Goal: Task Accomplishment & Management: Complete application form

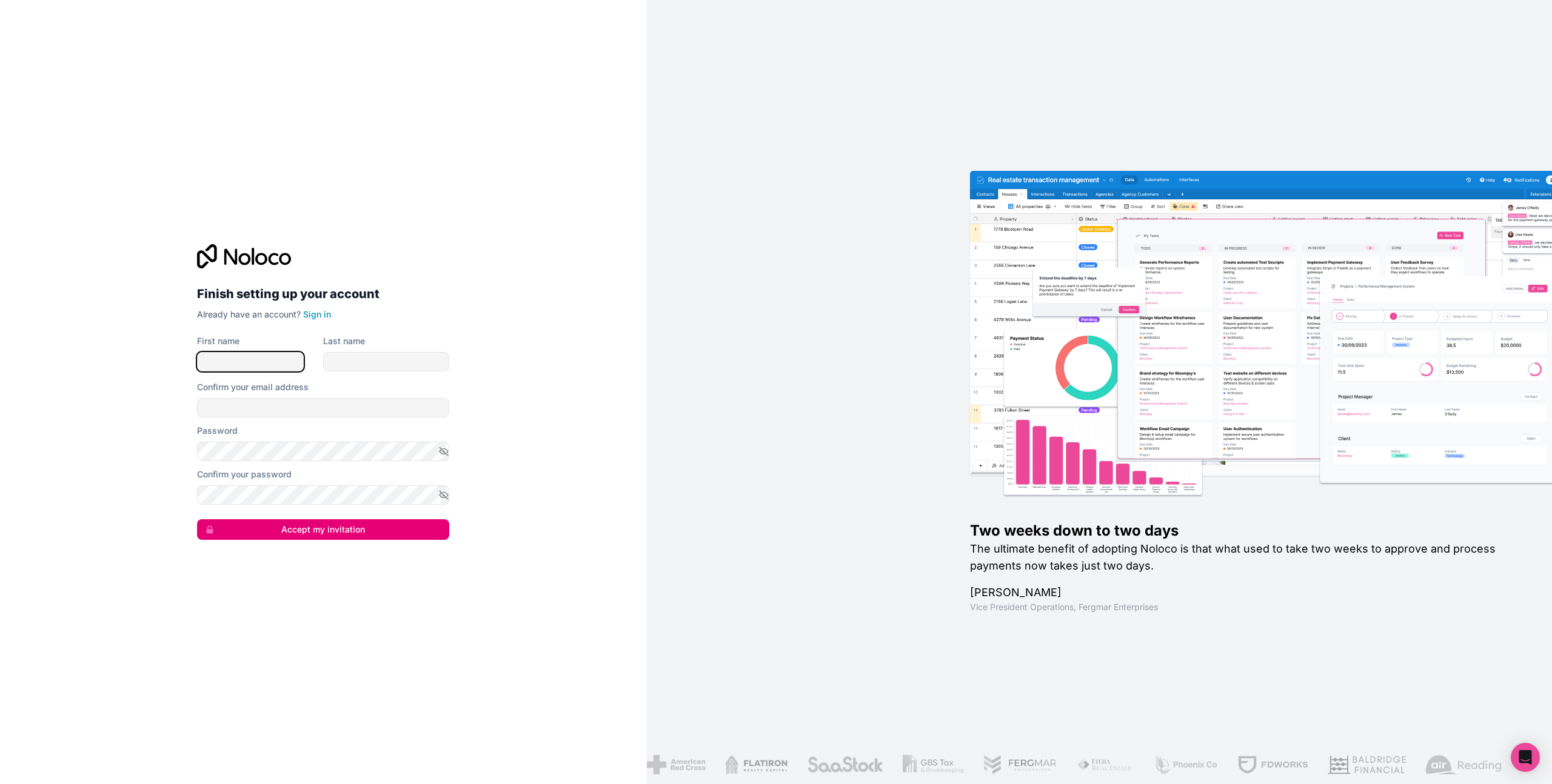
click at [223, 362] on input "First name" at bounding box center [251, 362] width 107 height 19
type input "[PERSON_NAME]"
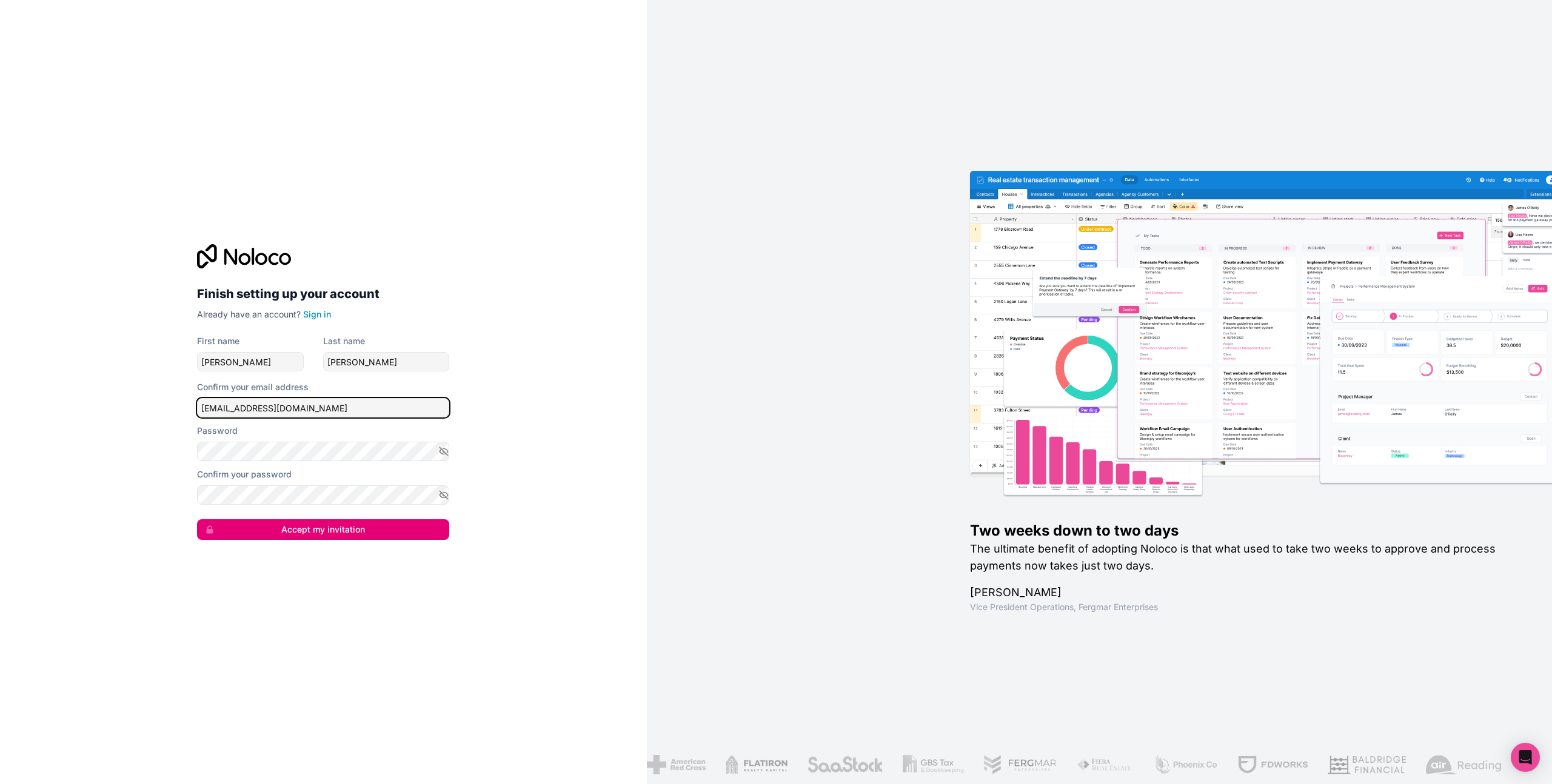
type input "[EMAIL_ADDRESS][DOMAIN_NAME]"
click at [445, 450] on icon "button" at bounding box center [444, 452] width 11 height 11
click at [444, 496] on icon "button" at bounding box center [444, 495] width 2 height 2
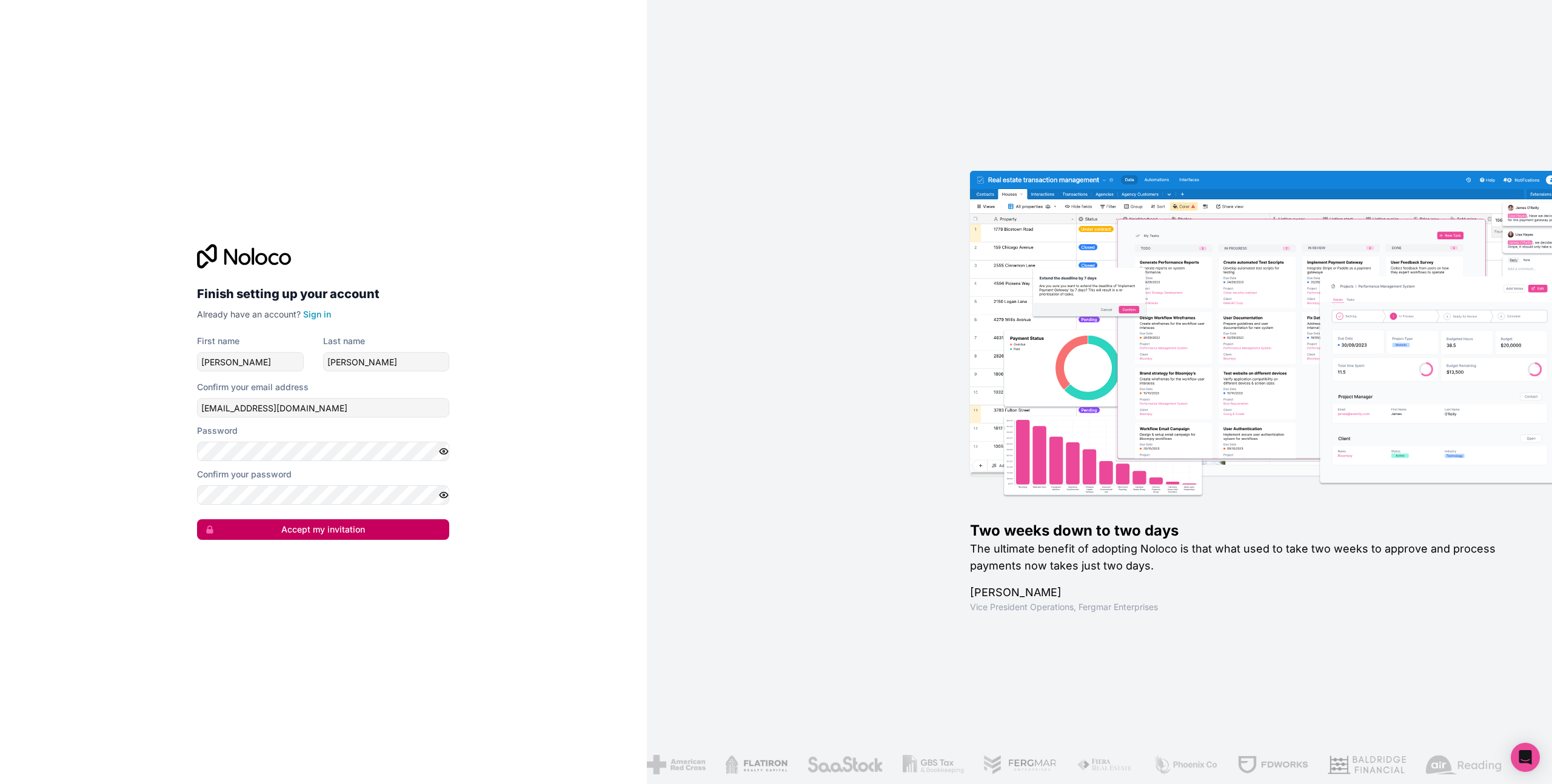
click at [391, 526] on button "Accept my invitation" at bounding box center [323, 530] width 252 height 21
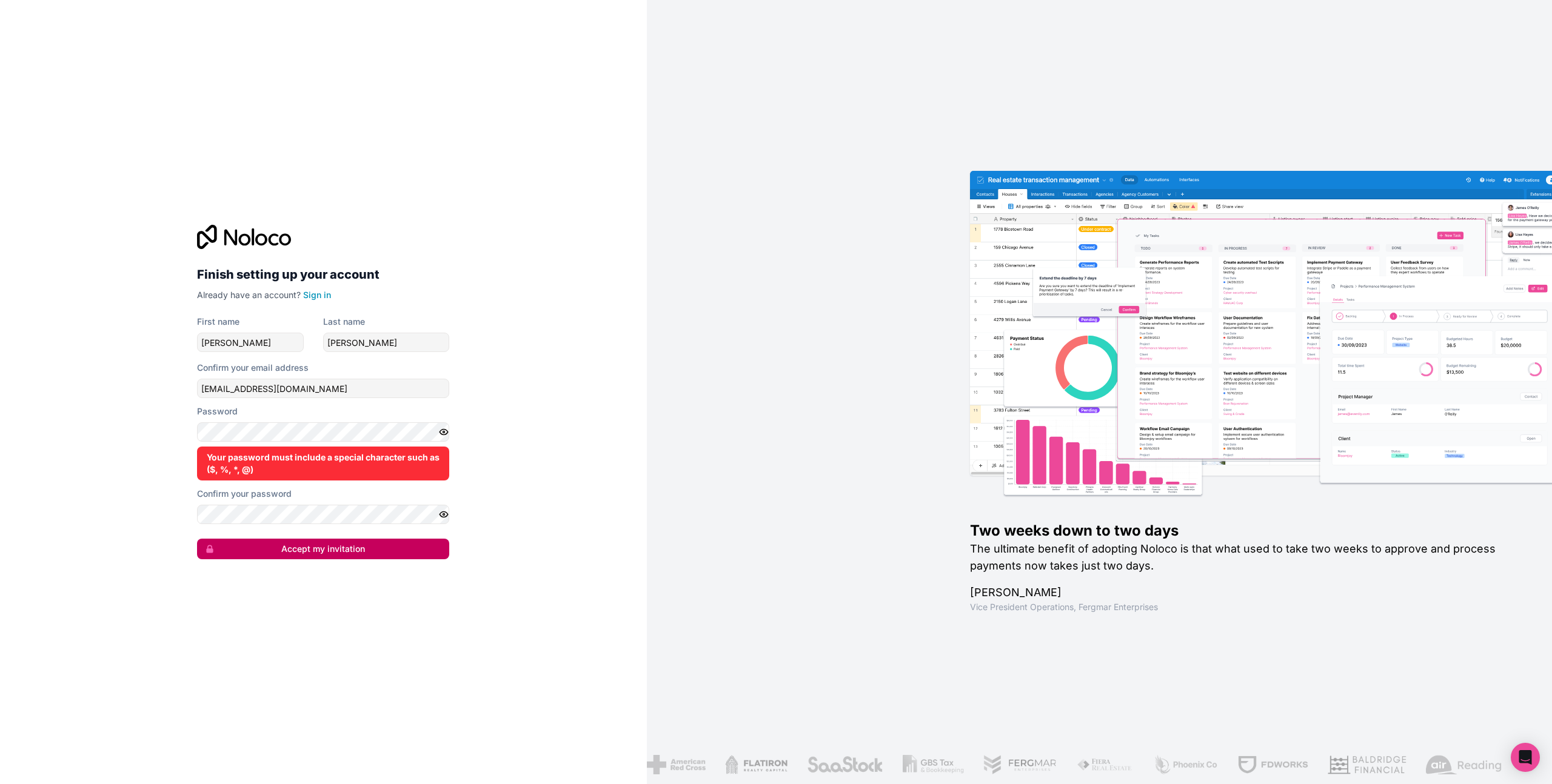
click at [366, 551] on button "Accept my invitation" at bounding box center [323, 549] width 252 height 21
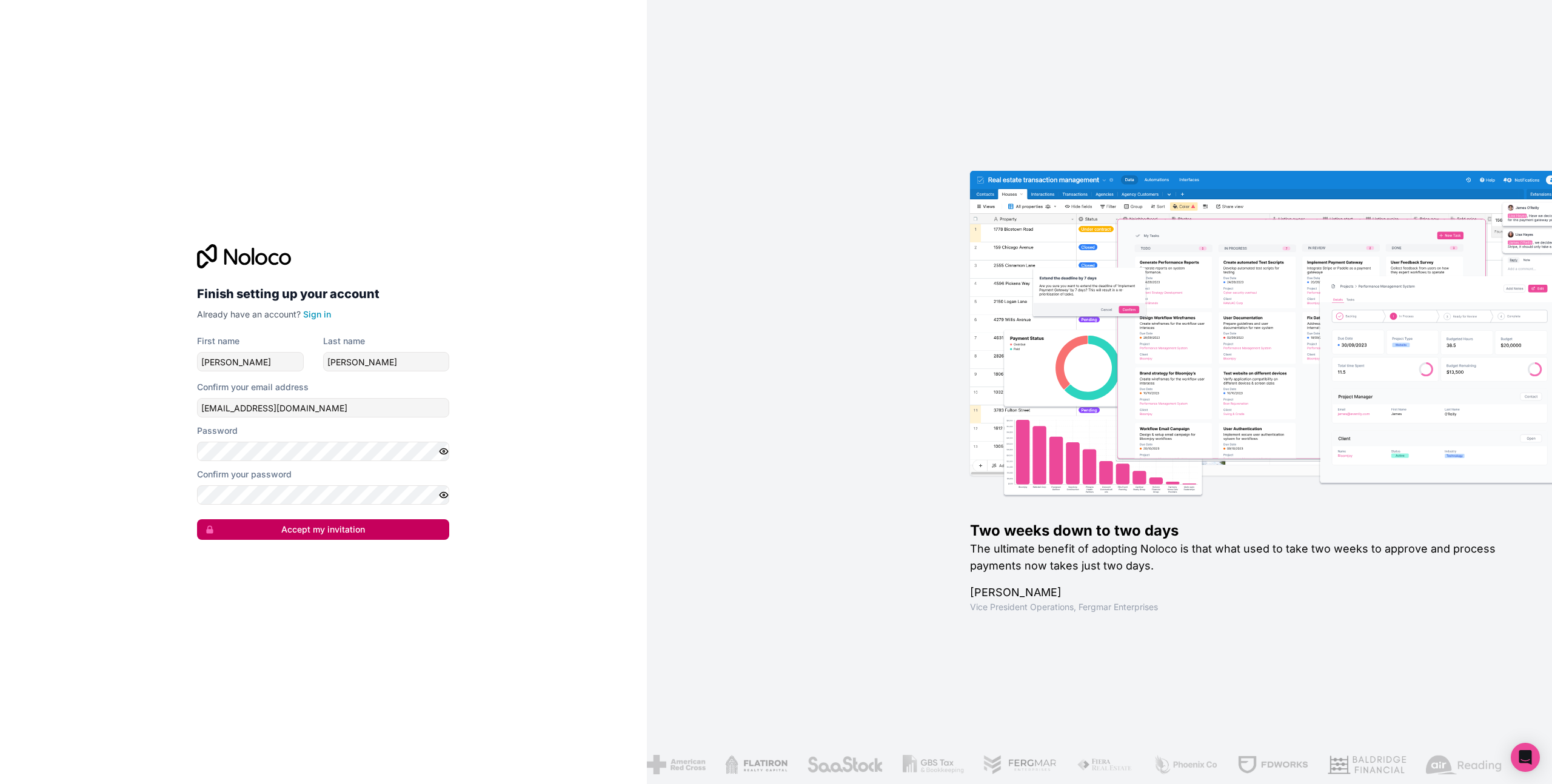
click at [271, 529] on button "Accept my invitation" at bounding box center [323, 530] width 252 height 21
